Goal: Information Seeking & Learning: Check status

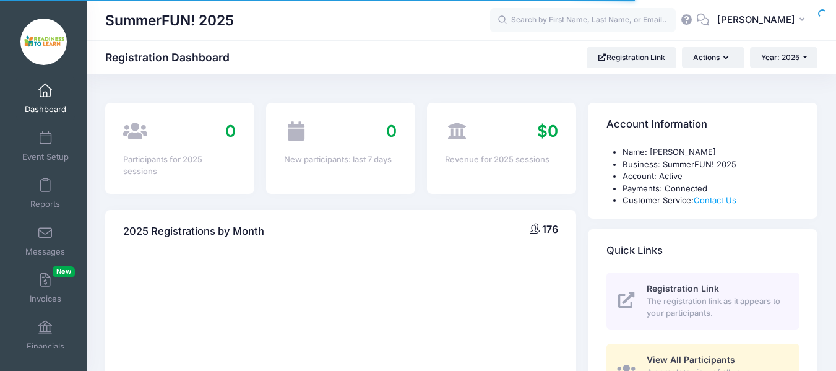
select select
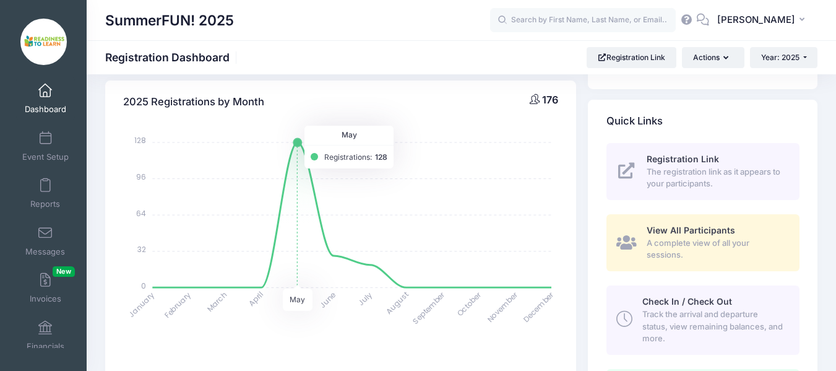
scroll to position [186, 0]
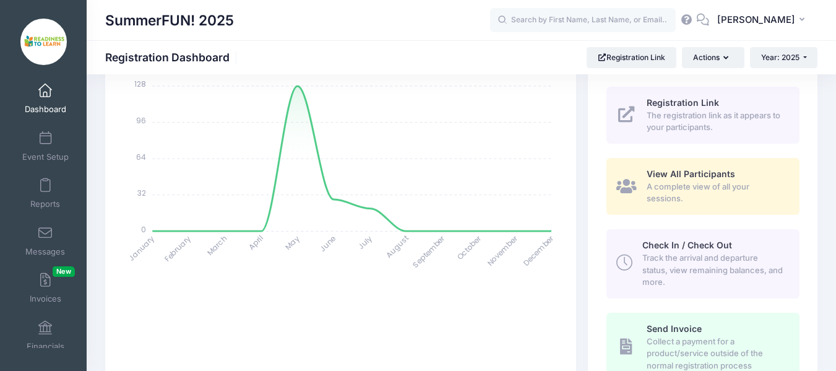
click at [39, 100] on link "Dashboard" at bounding box center [45, 98] width 59 height 43
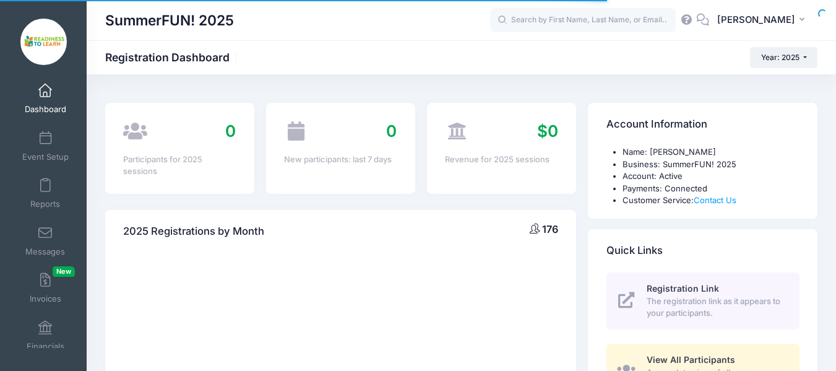
select select
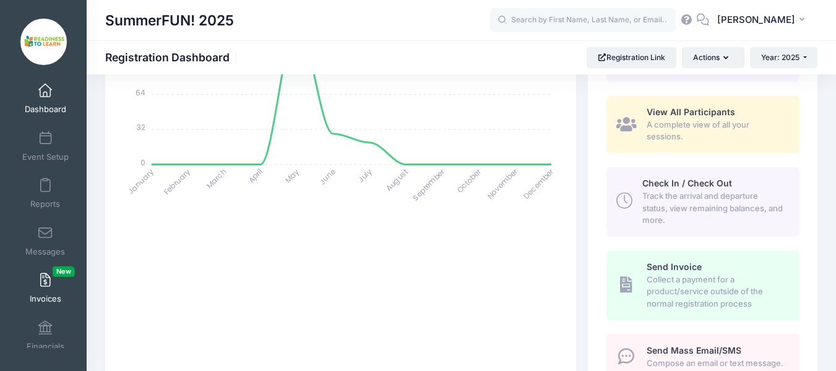
scroll to position [11, 0]
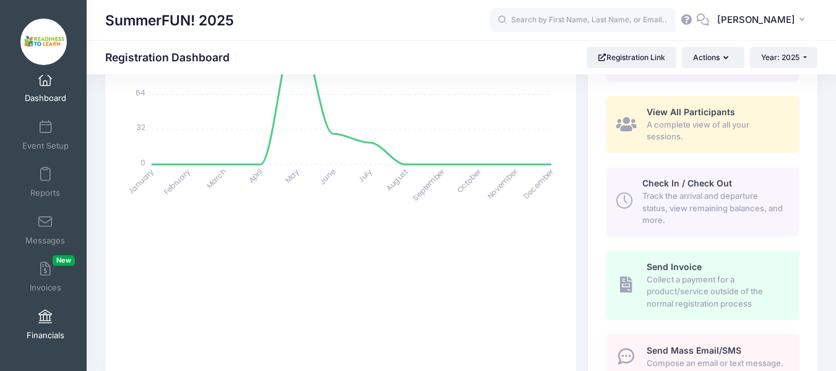
click at [45, 315] on span at bounding box center [45, 317] width 0 height 14
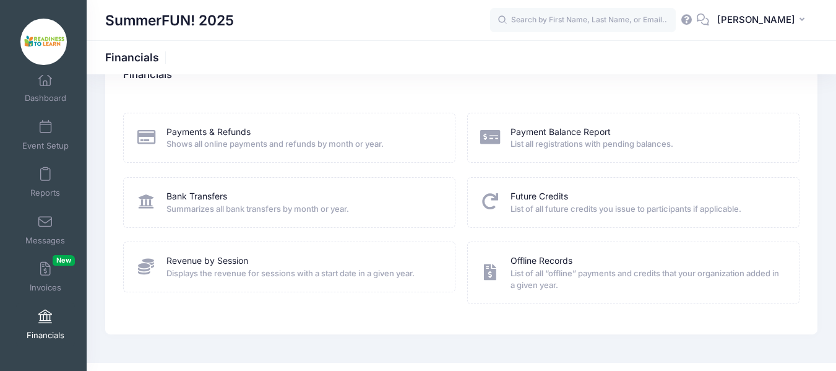
scroll to position [60, 0]
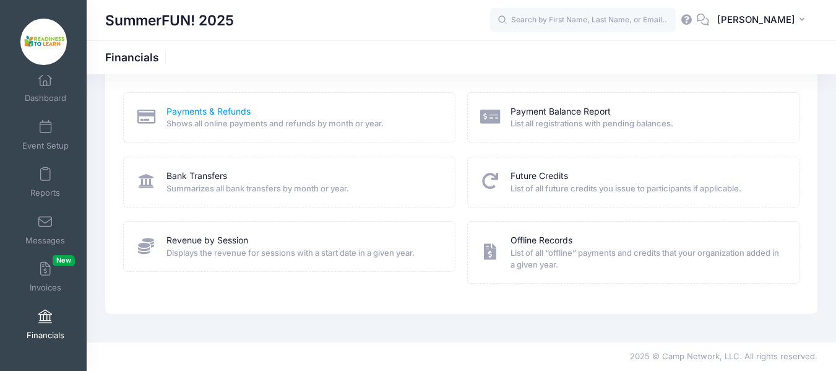
click at [208, 114] on link "Payments & Refunds" at bounding box center [208, 111] width 84 height 13
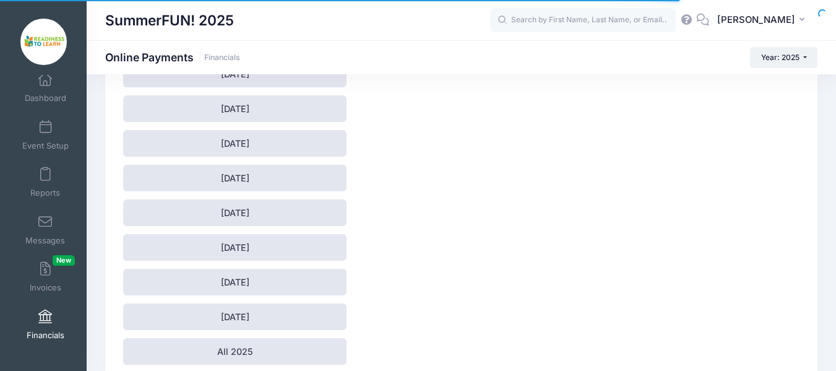
scroll to position [178, 0]
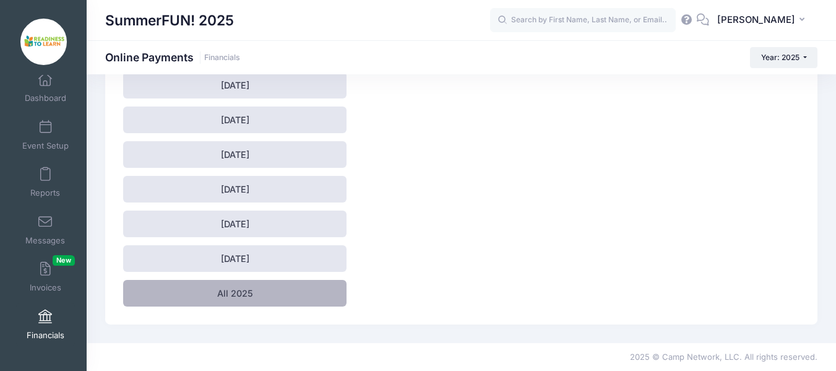
click at [236, 296] on link "All 2025" at bounding box center [234, 293] width 223 height 27
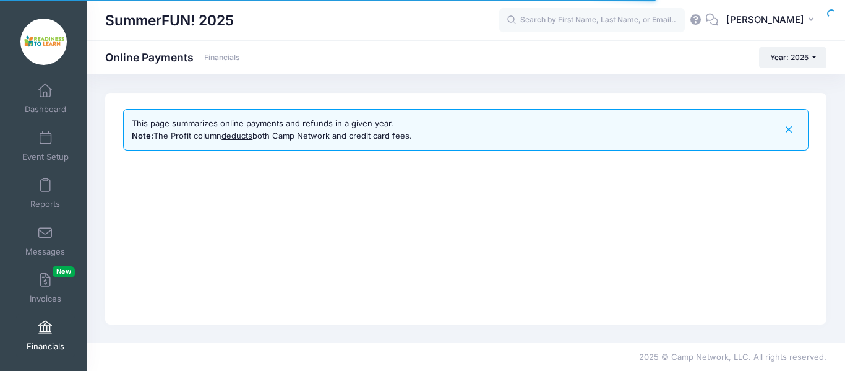
select select "10"
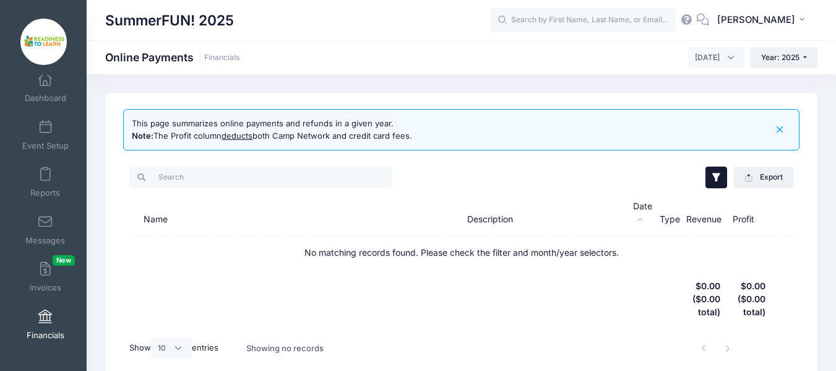
click at [724, 173] on button "button" at bounding box center [715, 176] width 21 height 21
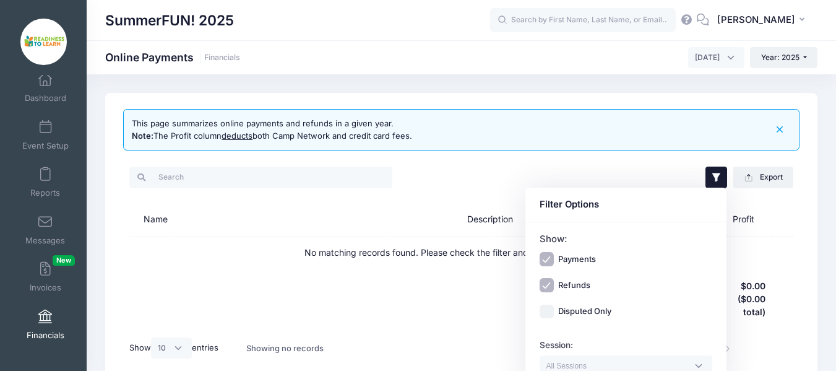
click at [572, 281] on label "Refunds" at bounding box center [574, 285] width 32 height 12
click at [554, 281] on input "Refunds" at bounding box center [546, 285] width 14 height 14
checkbox input "false"
click at [546, 260] on input "Payments" at bounding box center [546, 259] width 14 height 14
checkbox input "false"
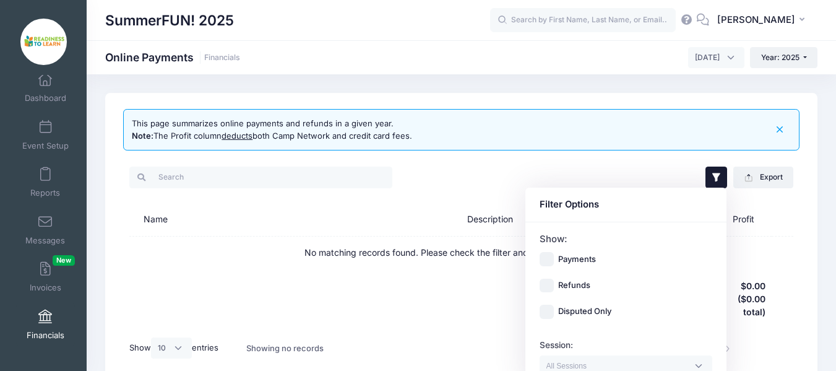
click at [571, 283] on label "Refunds" at bounding box center [574, 285] width 32 height 12
click at [554, 283] on input "Refunds" at bounding box center [546, 285] width 14 height 14
checkbox input "true"
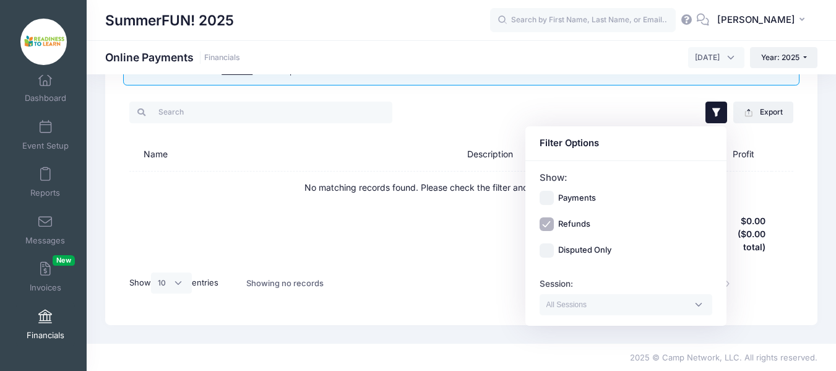
scroll to position [66, 0]
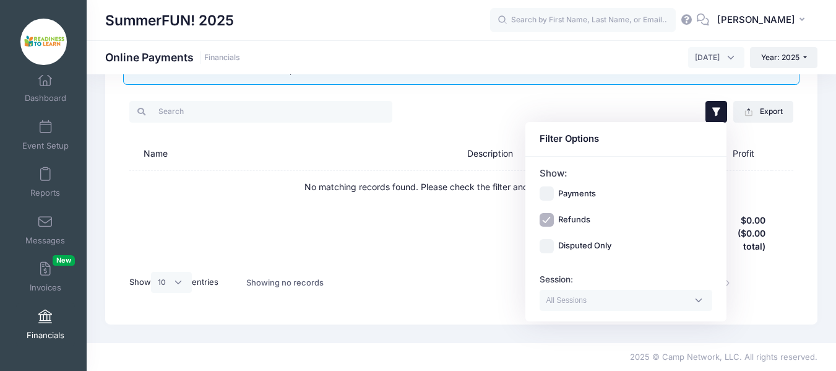
click at [804, 192] on div "This page summarizes online payments and refunds in a given year. Note: The Pro…" at bounding box center [461, 175] width 712 height 297
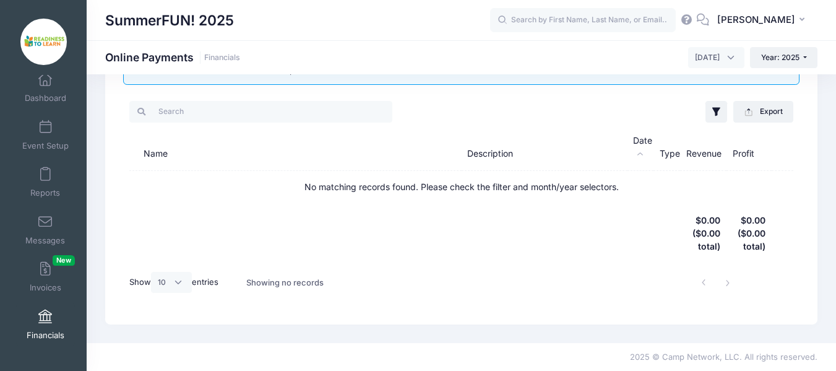
click at [45, 312] on span at bounding box center [45, 317] width 0 height 14
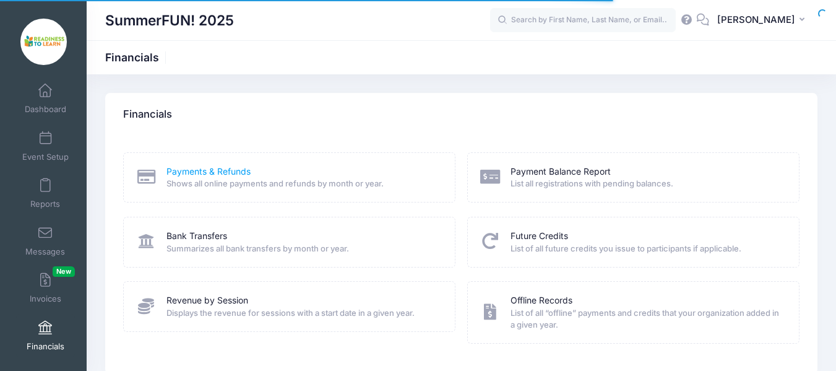
click at [225, 173] on link "Payments & Refunds" at bounding box center [208, 171] width 84 height 13
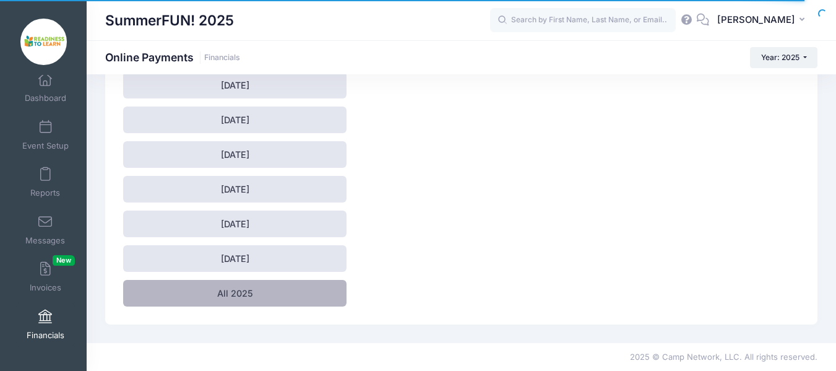
click at [241, 292] on link "All 2025" at bounding box center [234, 293] width 223 height 27
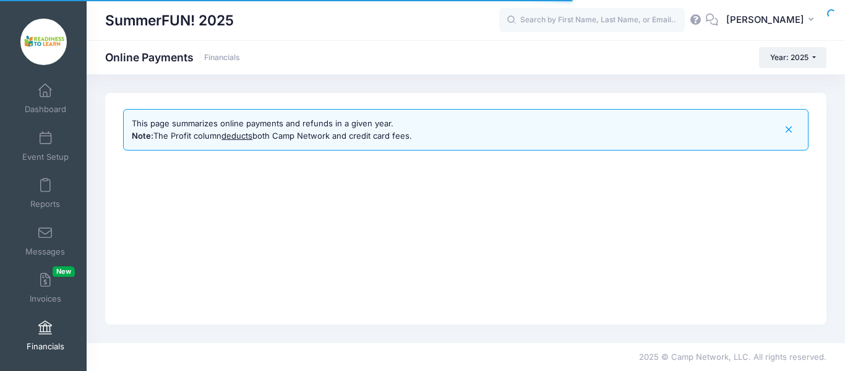
select select "10"
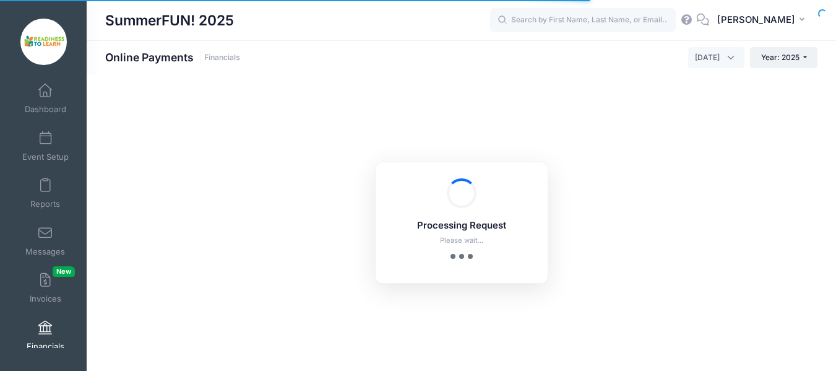
scroll to position [11, 0]
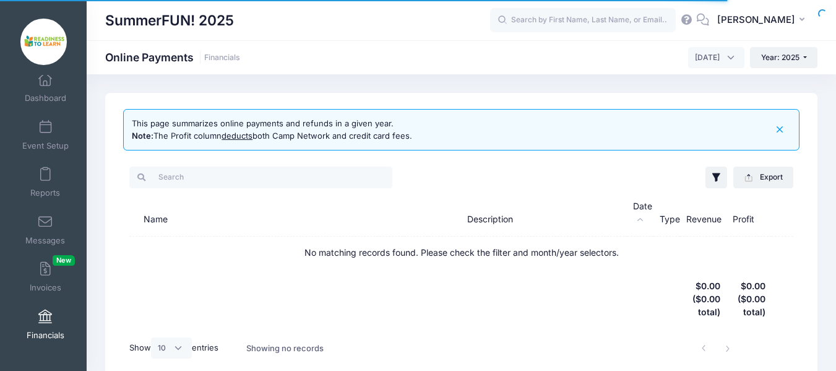
click at [729, 56] on span "[DATE]" at bounding box center [716, 57] width 56 height 21
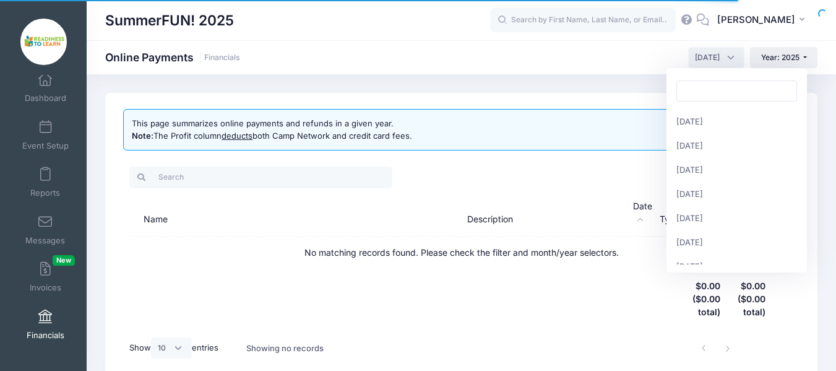
scroll to position [121, 0]
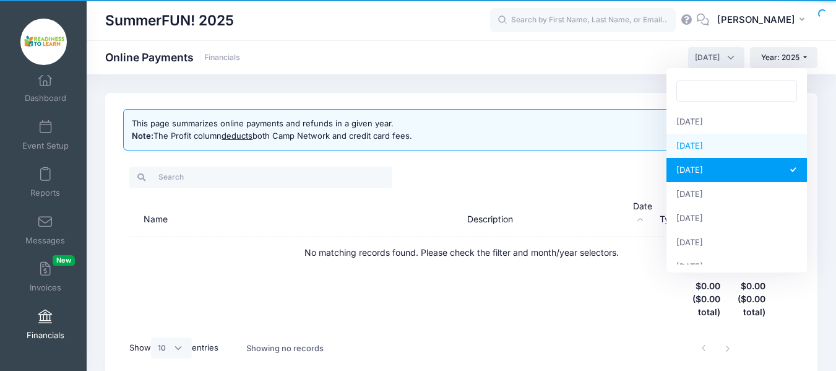
select select "7"
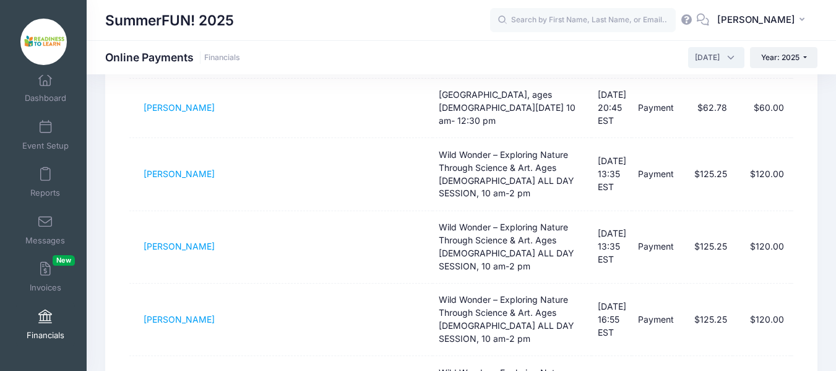
scroll to position [654, 0]
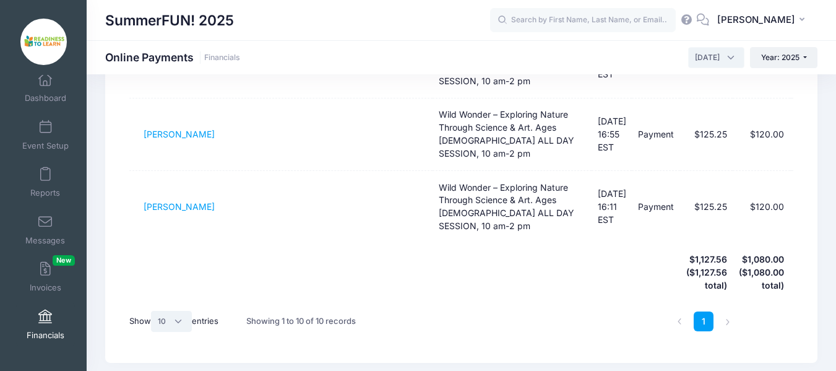
click at [180, 311] on select "All 10 25 50" at bounding box center [171, 321] width 41 height 21
select select "25"
click at [153, 311] on select "All 10 25 50" at bounding box center [171, 321] width 41 height 21
click at [727, 311] on li at bounding box center [728, 321] width 20 height 20
click at [701, 311] on link "1" at bounding box center [703, 321] width 20 height 20
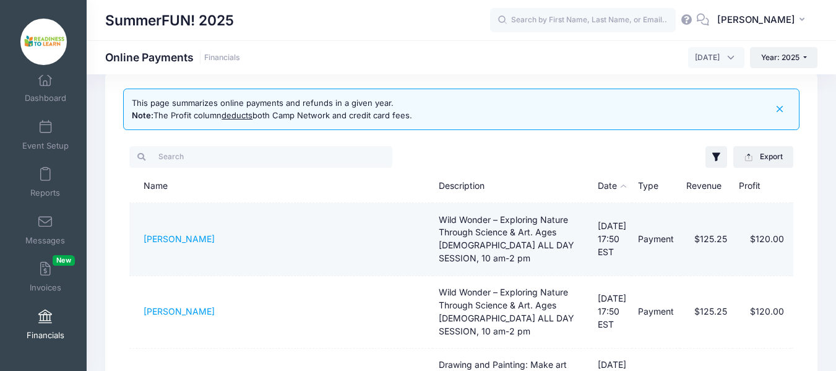
scroll to position [0, 0]
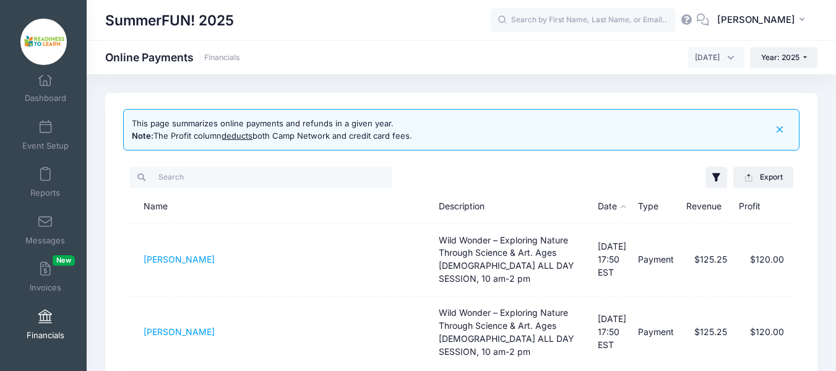
click at [727, 58] on span "[DATE]" at bounding box center [716, 57] width 56 height 21
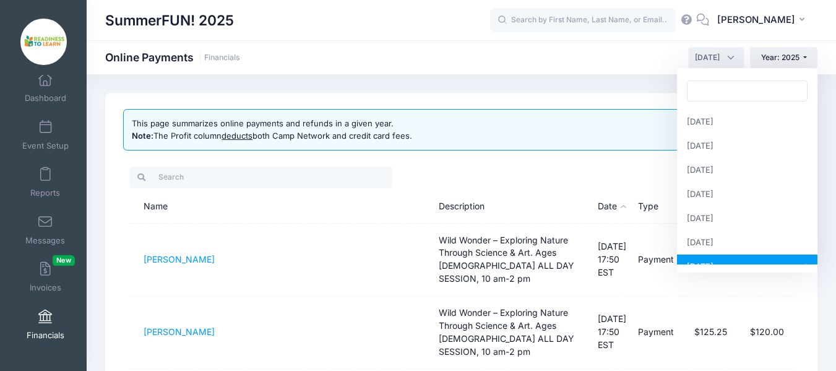
scroll to position [121, 0]
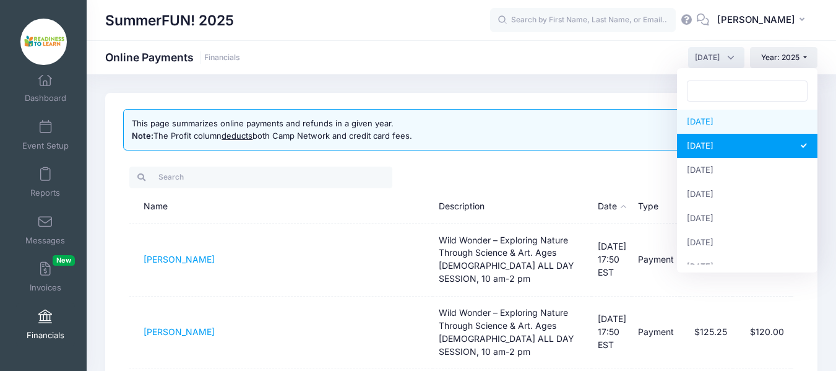
select select "6"
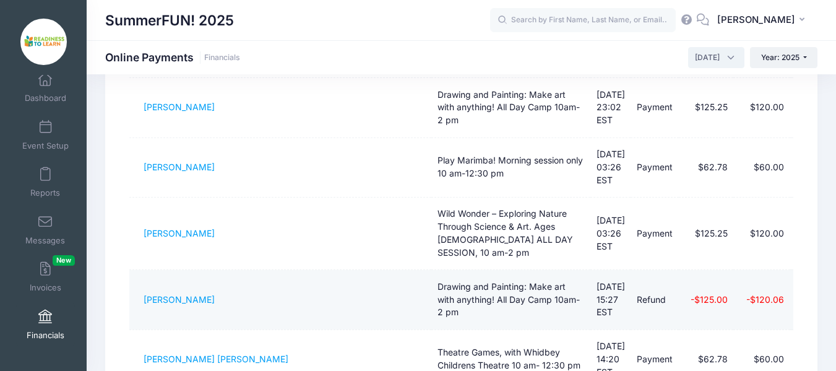
scroll to position [124, 0]
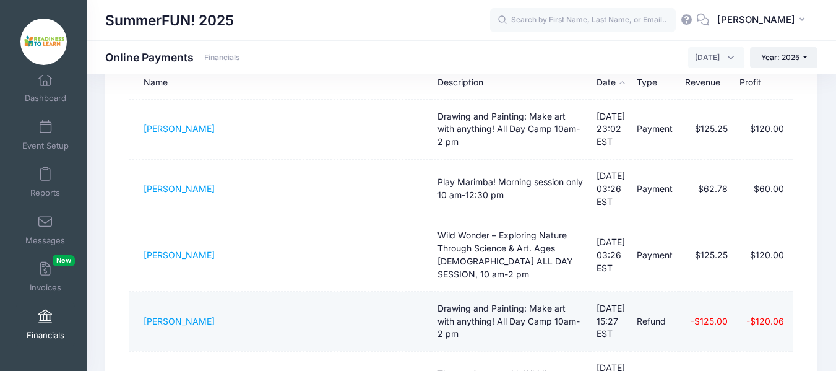
drag, startPoint x: 124, startPoint y: 284, endPoint x: 259, endPoint y: 297, distance: 135.5
click at [261, 291] on td "[PERSON_NAME]" at bounding box center [280, 320] width 302 height 59
click at [171, 315] on link "[PERSON_NAME]" at bounding box center [179, 320] width 71 height 11
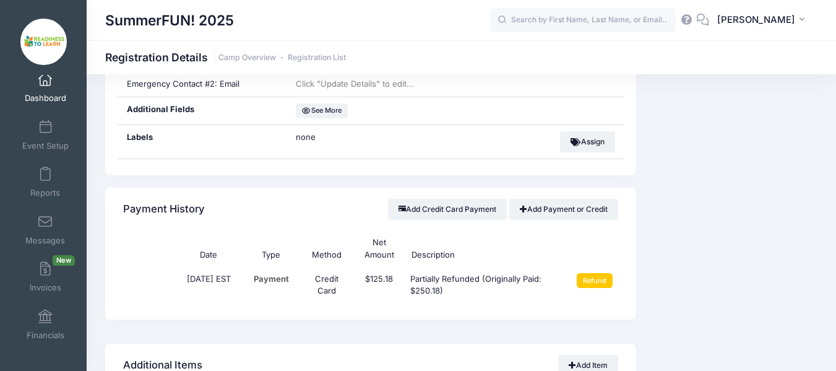
scroll to position [742, 0]
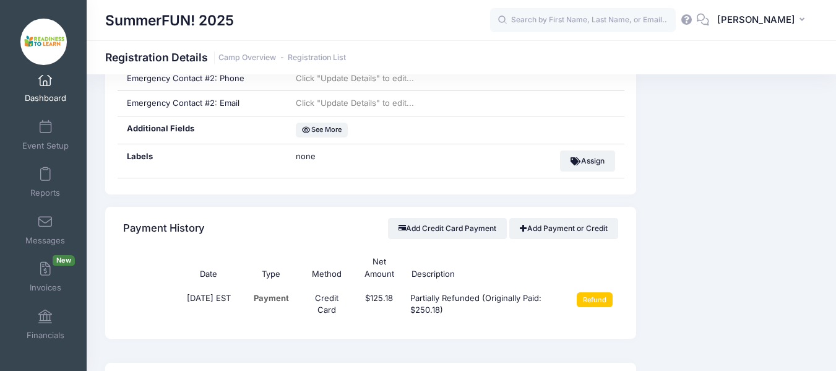
drag, startPoint x: 207, startPoint y: 276, endPoint x: 556, endPoint y: 323, distance: 352.0
click at [556, 323] on div "Date Type Method Net Amount Description [DATE] EST Payment Credit Card $125.18 …" at bounding box center [370, 294] width 531 height 88
click at [736, 239] on div "Event Information Event SummerFUN! 2025 Session Drawing and Painting: Make art …" at bounding box center [732, 274] width 181 height 1444
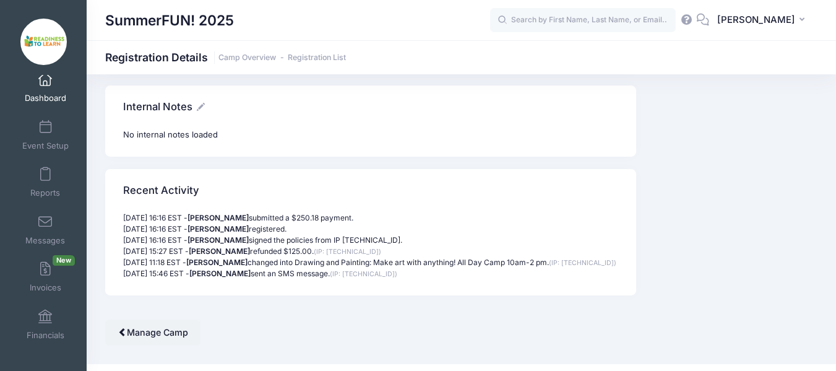
scroll to position [1391, 0]
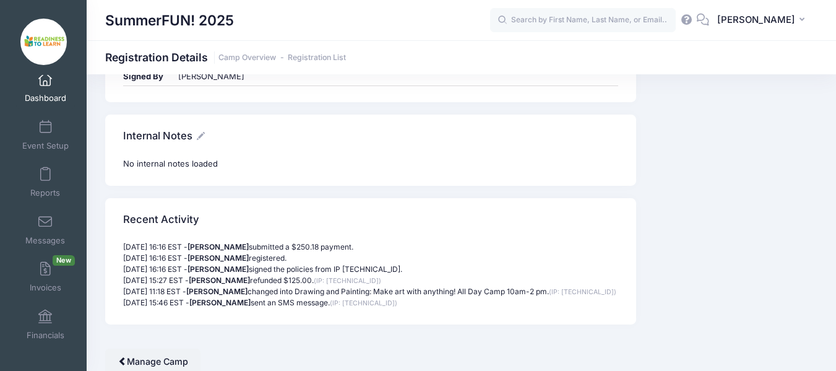
drag, startPoint x: 127, startPoint y: 248, endPoint x: 555, endPoint y: 324, distance: 434.8
click at [555, 324] on div "[DATE] 16:16 EST - [PERSON_NAME] submitted a $250.18 payment. [DATE] 16:16 EST …" at bounding box center [370, 282] width 531 height 83
copy div "[DATE] 16:16 EST - [PERSON_NAME] submitted a $250.18 payment. [DATE] 16:16 EST …"
click at [377, 163] on div "No internal notes loaded" at bounding box center [370, 164] width 495 height 12
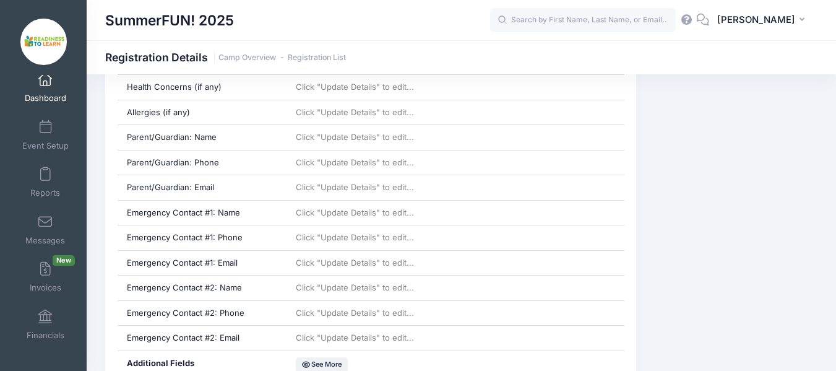
scroll to position [401, 0]
